Goal: Task Accomplishment & Management: Manage account settings

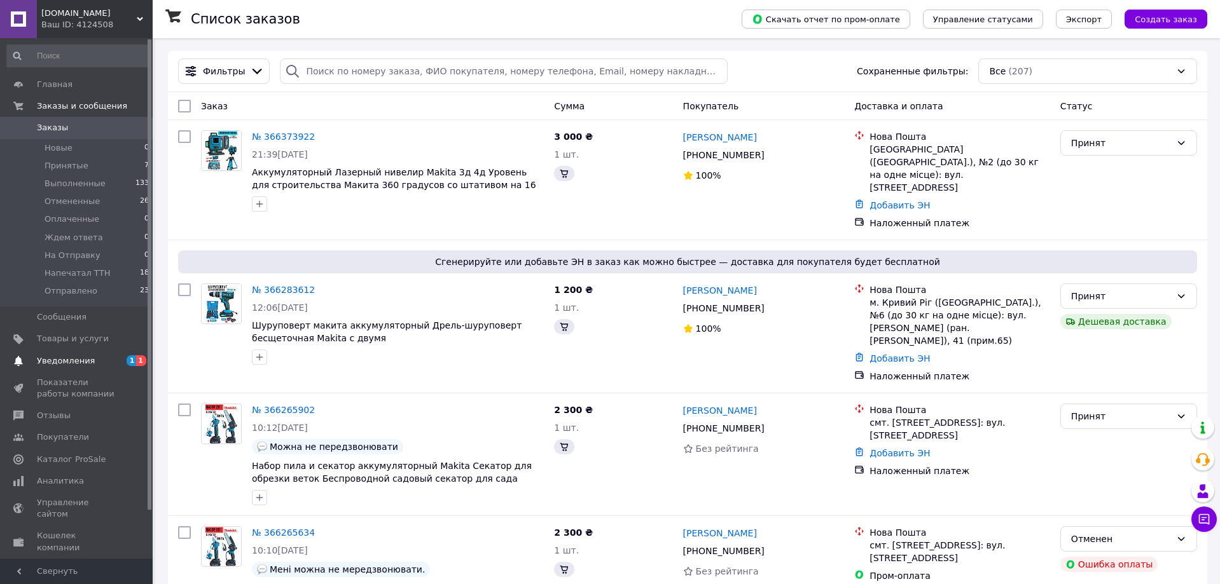
click at [84, 356] on span "Уведомления" at bounding box center [66, 360] width 58 height 11
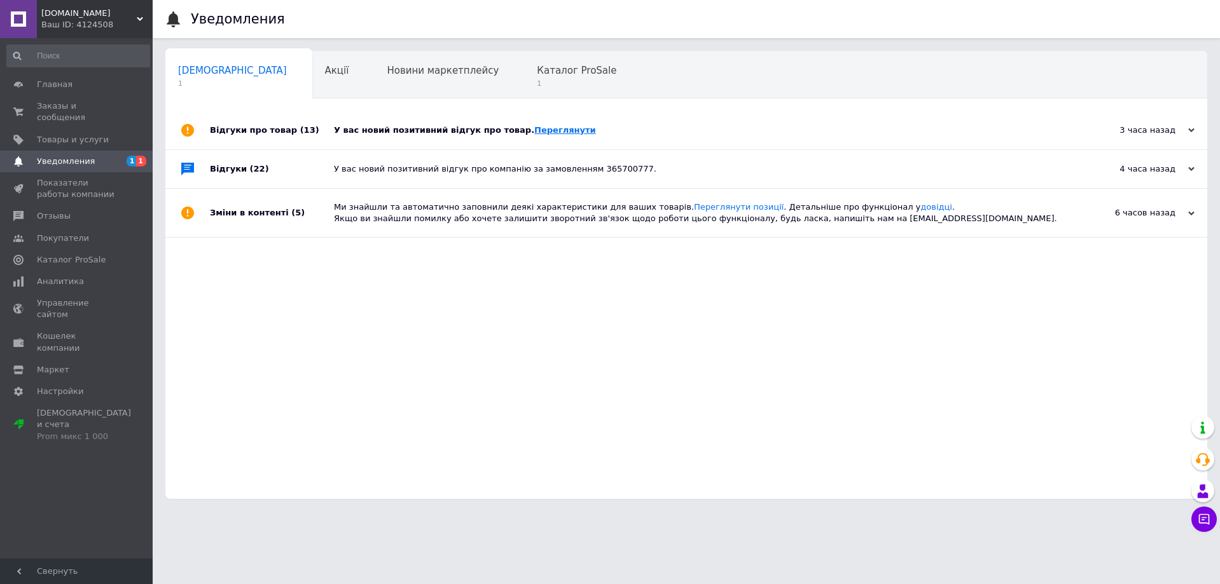
click at [534, 134] on link "Переглянути" at bounding box center [565, 130] width 62 height 10
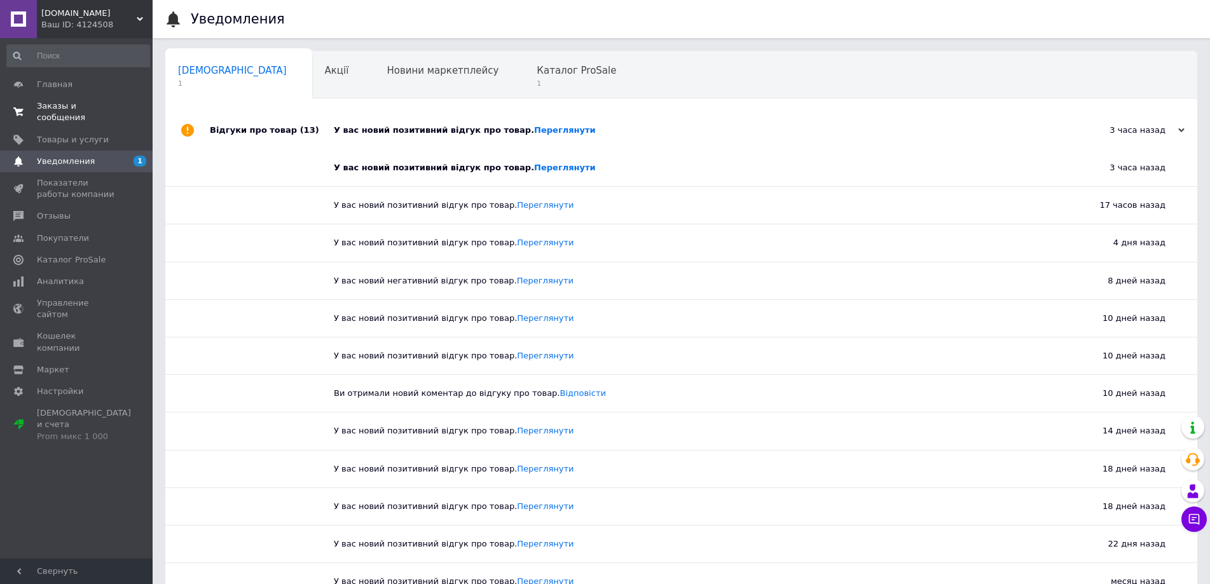
click at [89, 97] on link "Заказы и сообщения 0 0" at bounding box center [78, 111] width 156 height 33
